Goal: Task Accomplishment & Management: Use online tool/utility

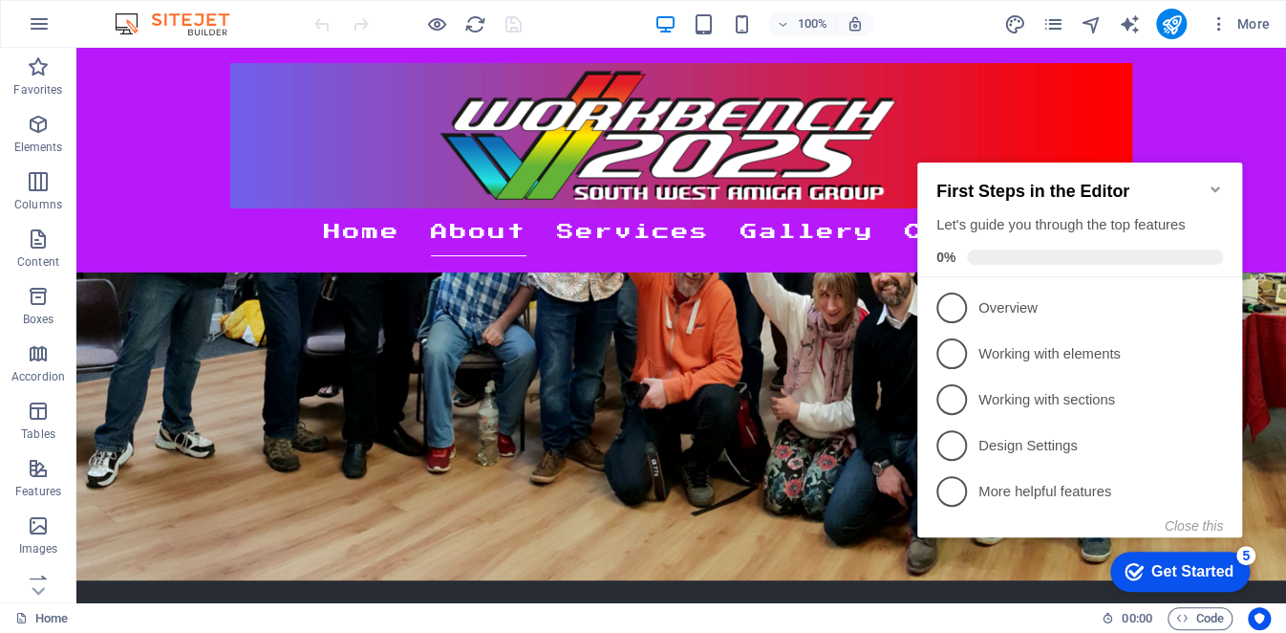
click at [1212, 186] on icon "Minimize checklist" at bounding box center [1215, 189] width 9 height 6
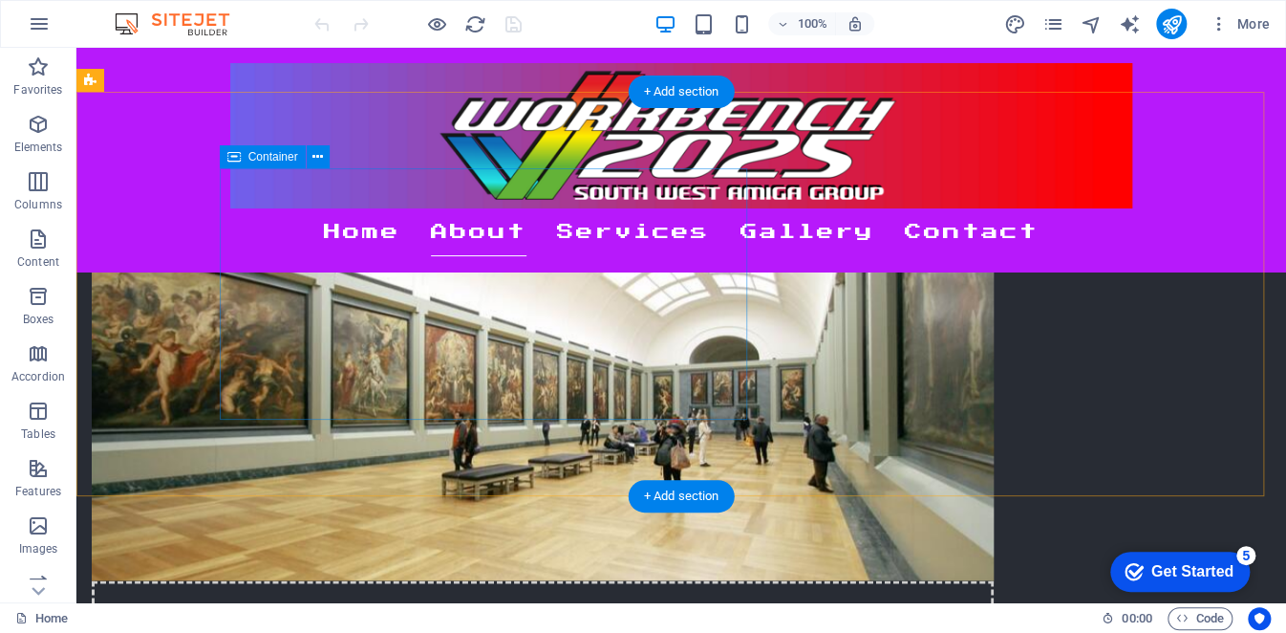
scroll to position [1051, 0]
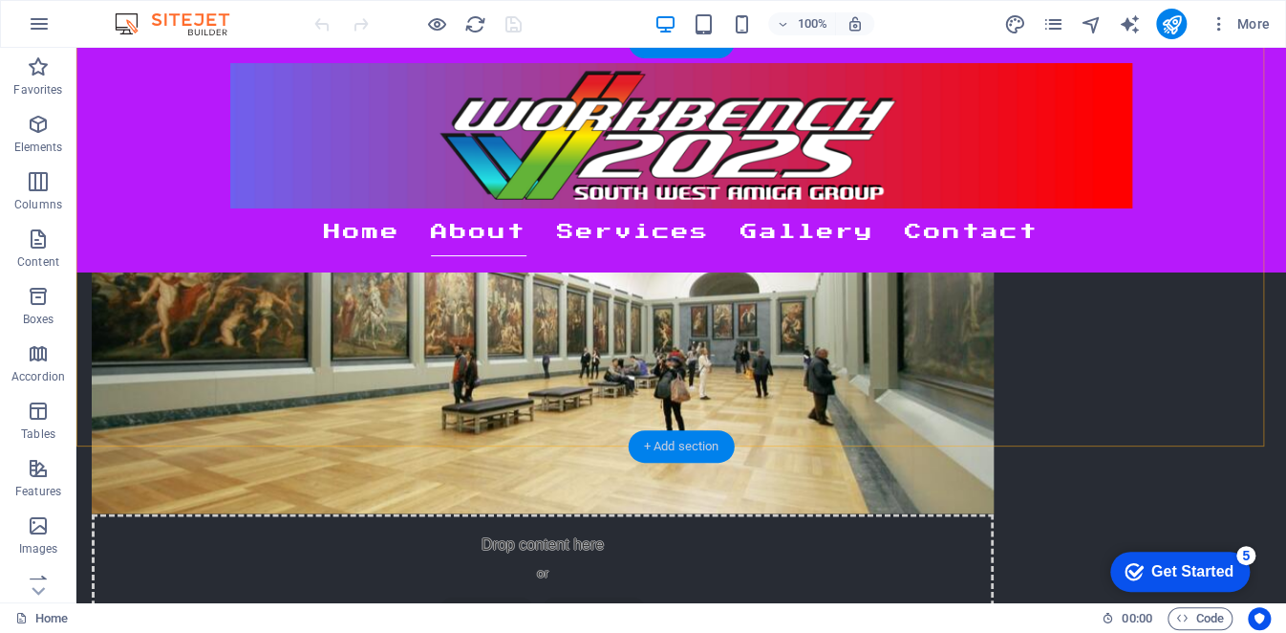
click at [684, 443] on div "+ Add section" at bounding box center [682, 446] width 106 height 32
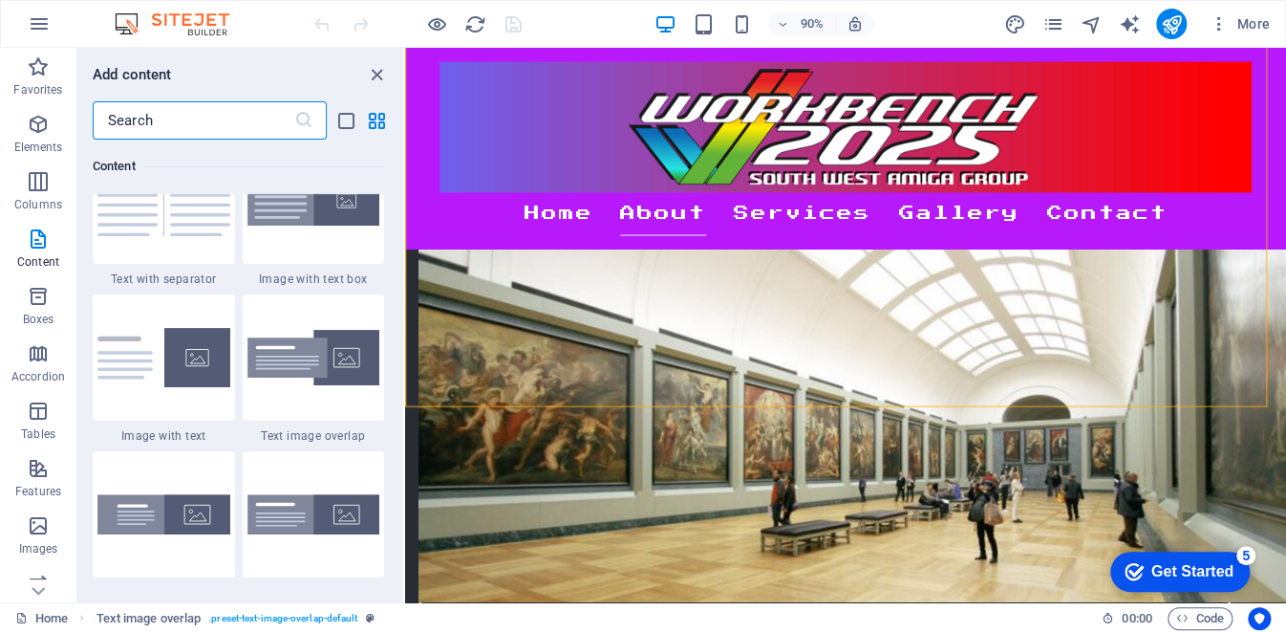
scroll to position [3535, 0]
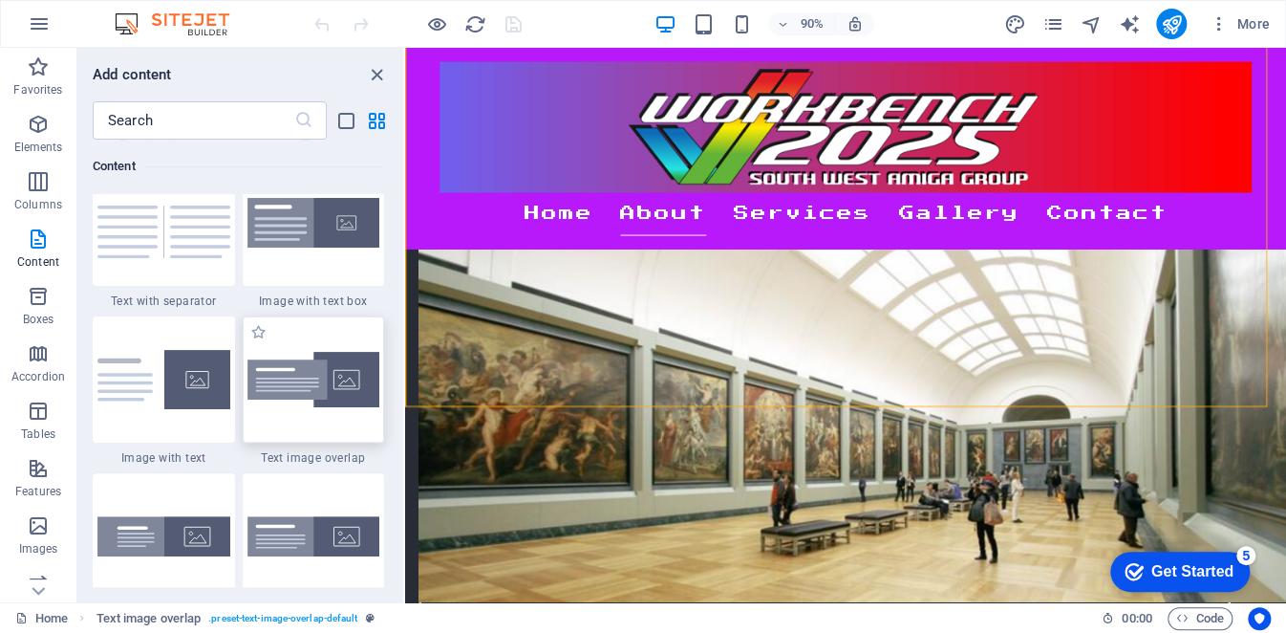
drag, startPoint x: 275, startPoint y: 400, endPoint x: 542, endPoint y: 382, distance: 267.3
click at [275, 400] on img at bounding box center [314, 380] width 133 height 56
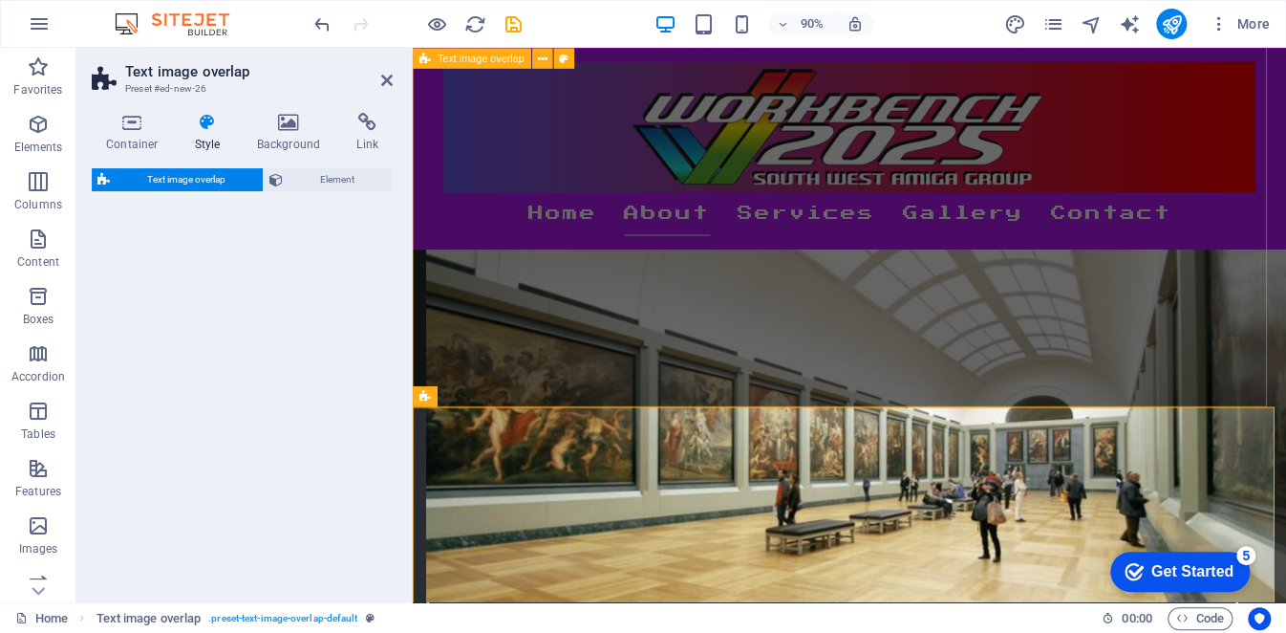
select select "rem"
select select "px"
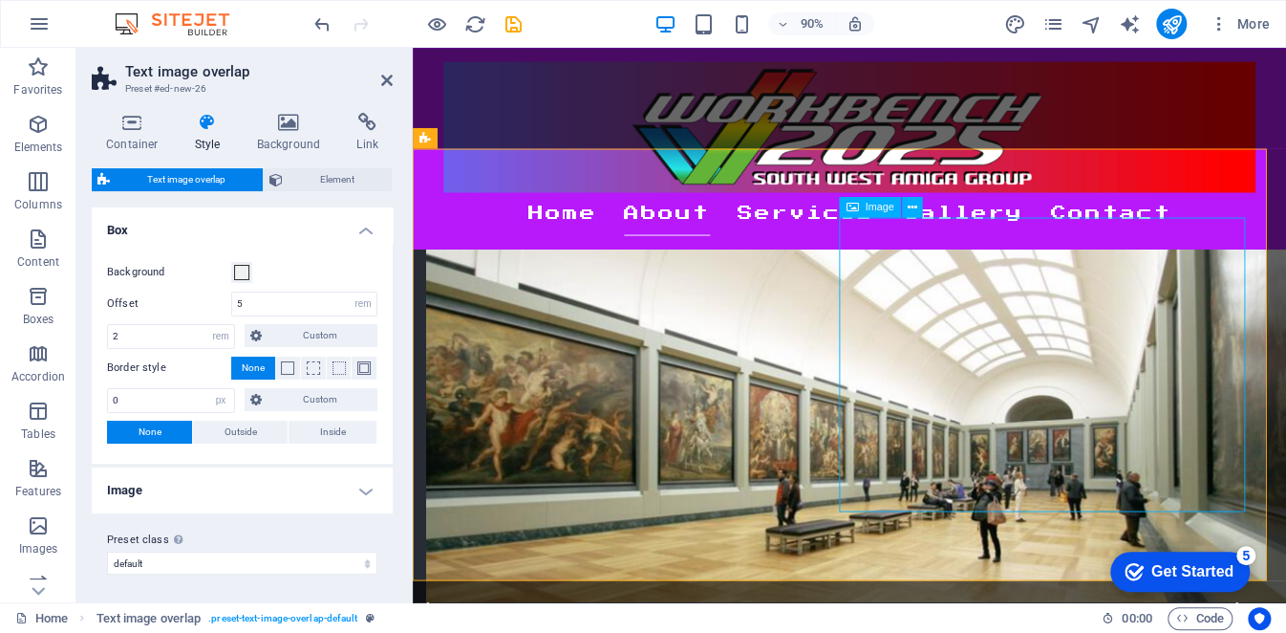
scroll to position [1338, 0]
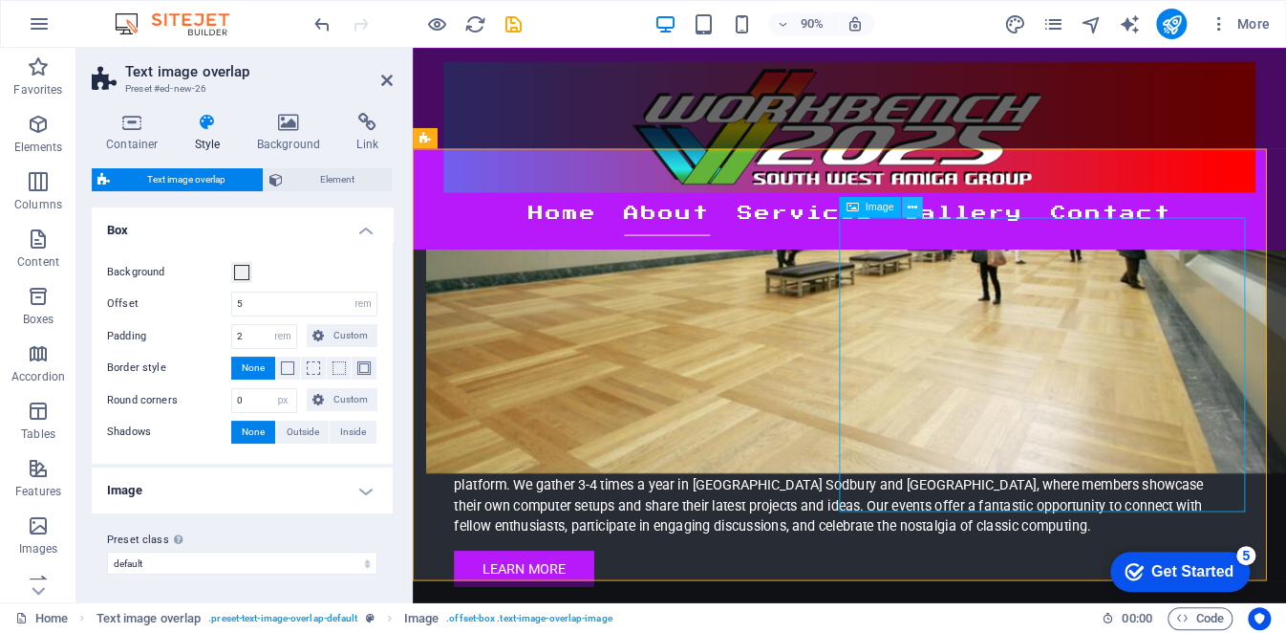
click at [910, 207] on icon at bounding box center [913, 207] width 10 height 18
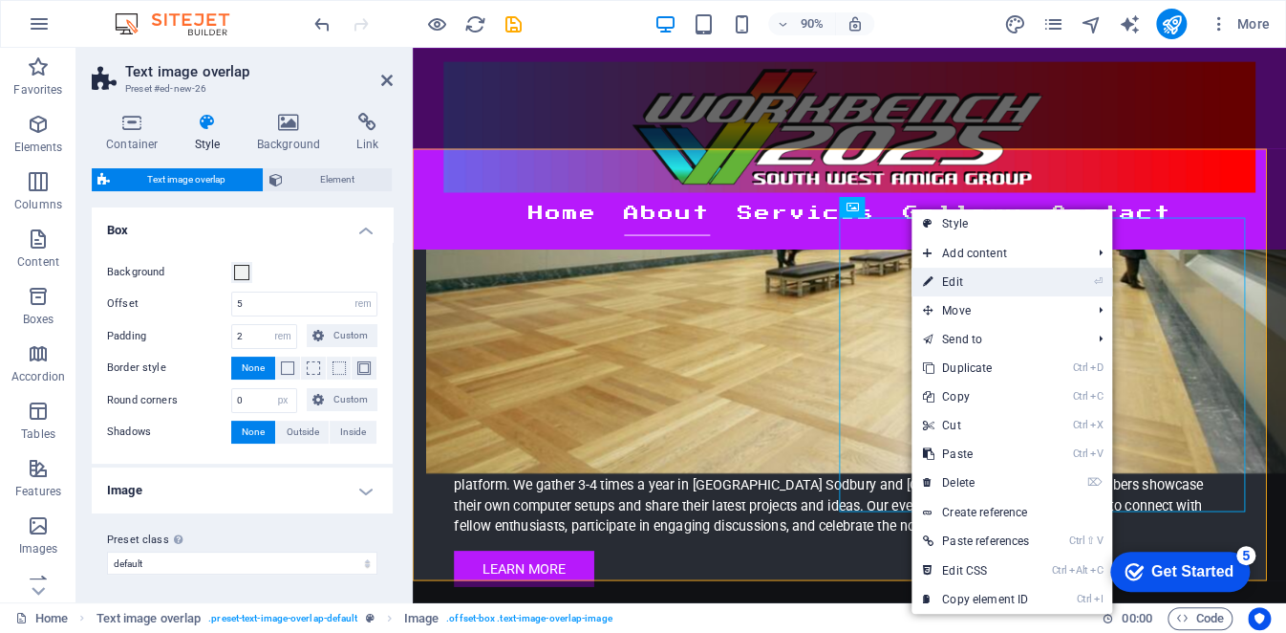
click at [939, 270] on link "⏎ Edit" at bounding box center [976, 282] width 129 height 29
select select "%"
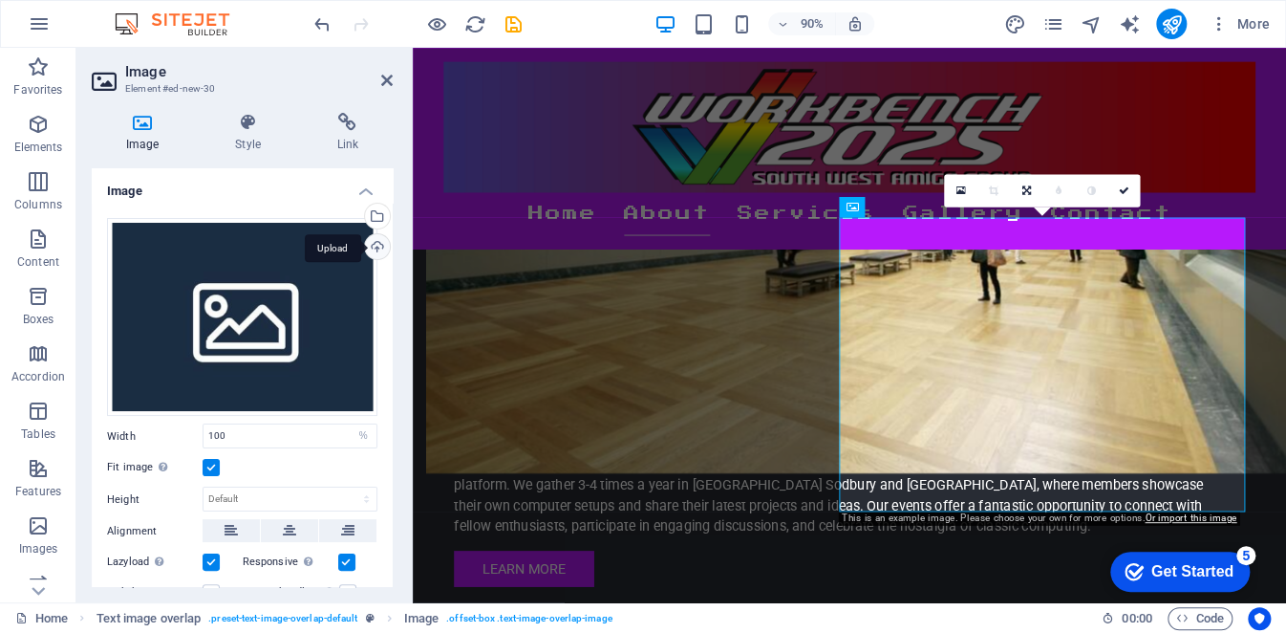
click at [377, 254] on div "Upload" at bounding box center [375, 248] width 29 height 29
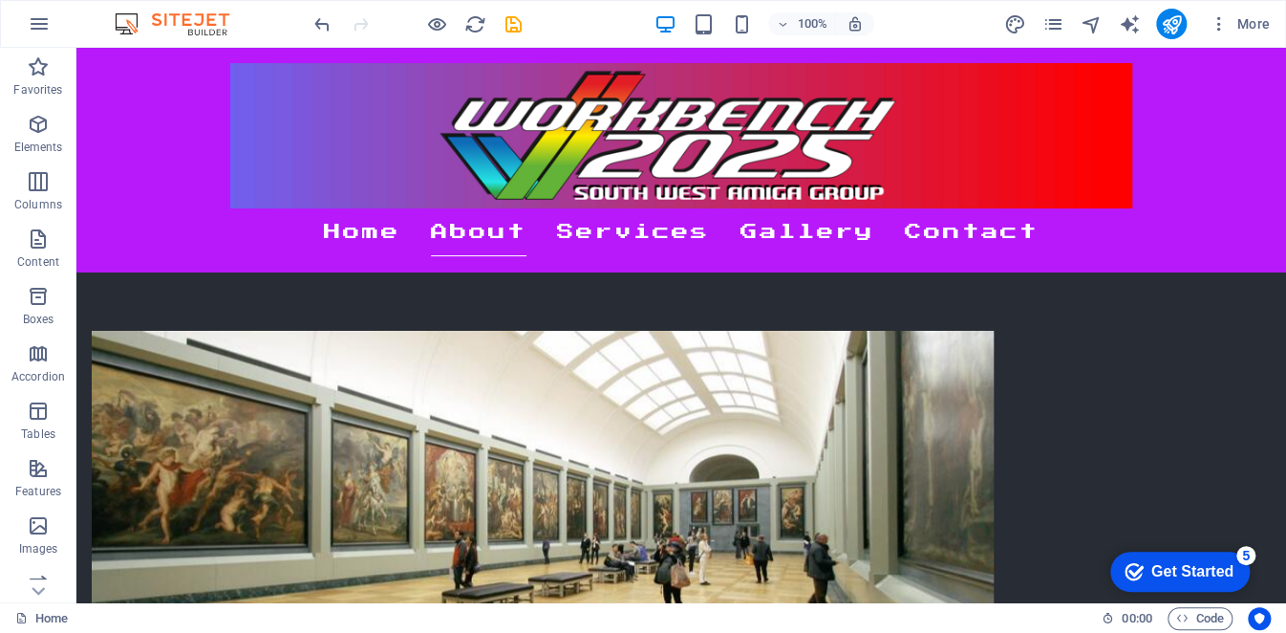
scroll to position [898, 0]
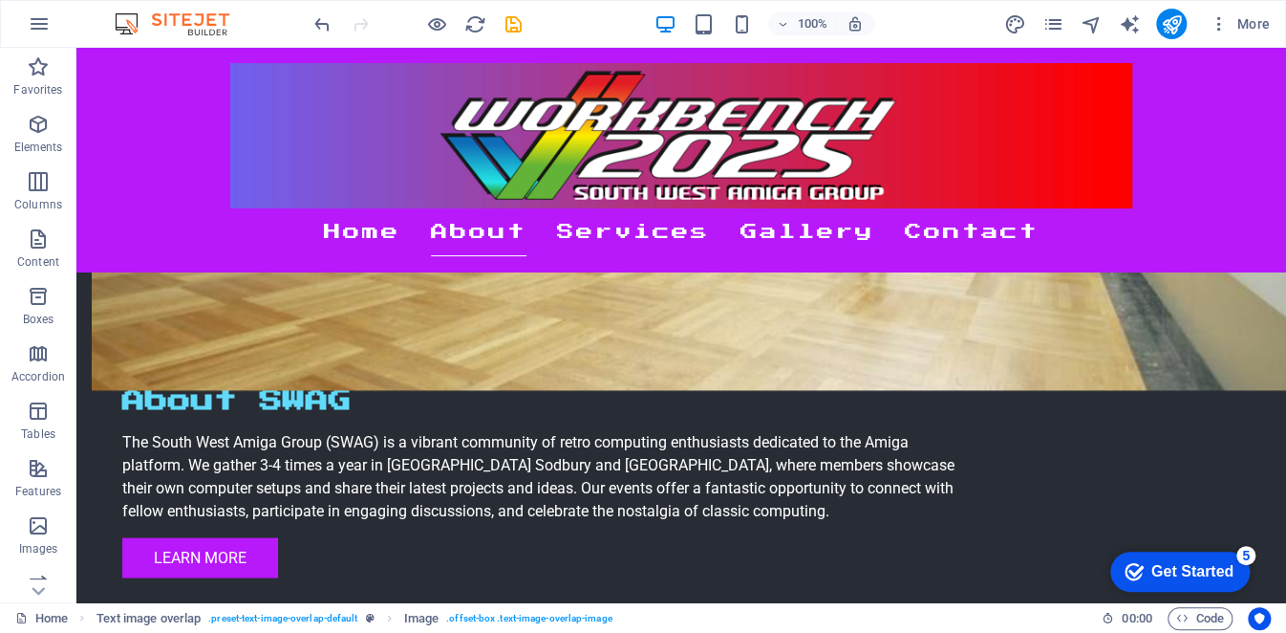
scroll to position [1375, 0]
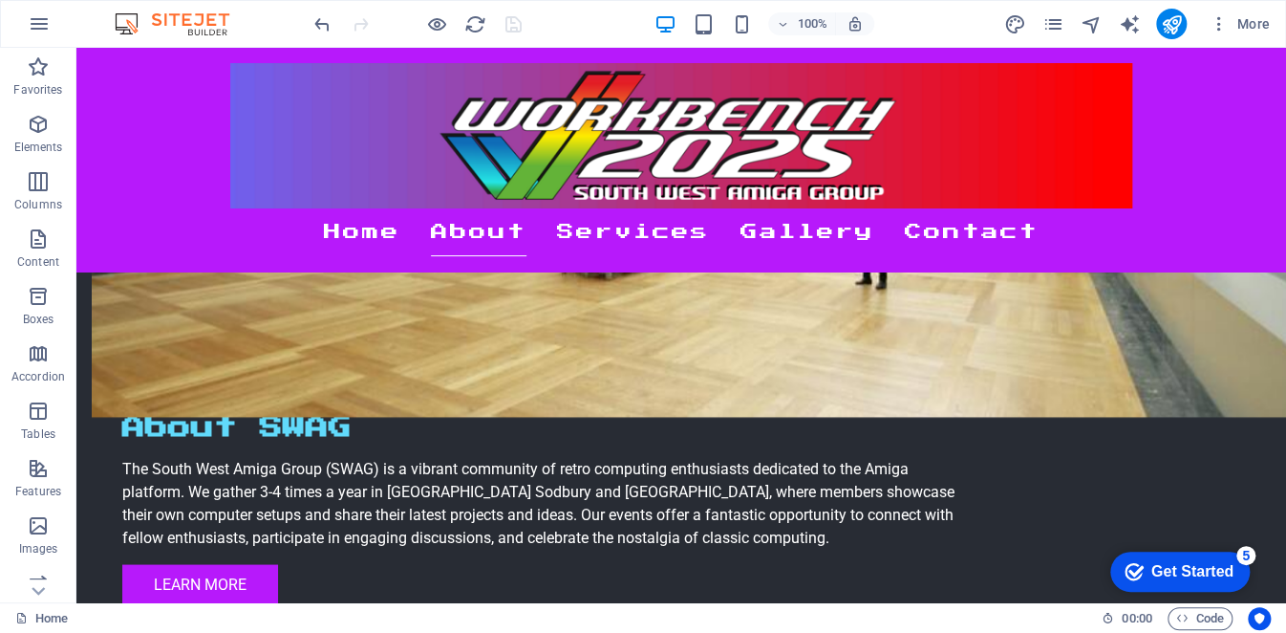
scroll to position [1286, 0]
